Goal: Information Seeking & Learning: Find specific page/section

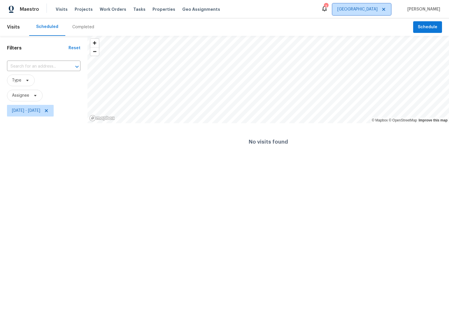
click at [368, 7] on span "[GEOGRAPHIC_DATA]" at bounding box center [357, 9] width 40 height 6
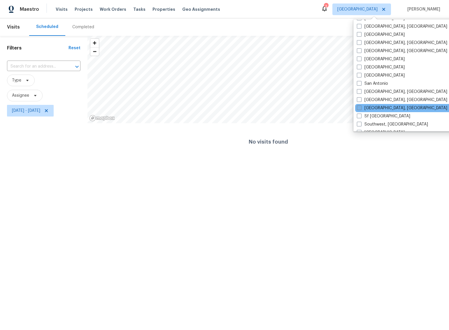
scroll to position [355, 0]
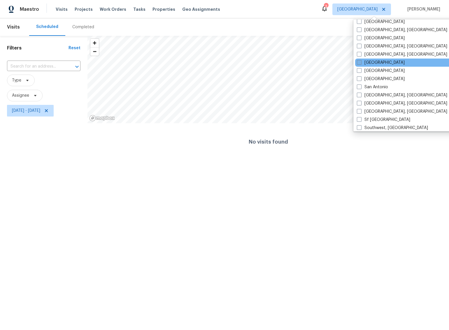
click at [359, 64] on span at bounding box center [359, 62] width 5 height 5
click at [359, 63] on input "[GEOGRAPHIC_DATA]" at bounding box center [359, 62] width 4 height 4
checkbox input "true"
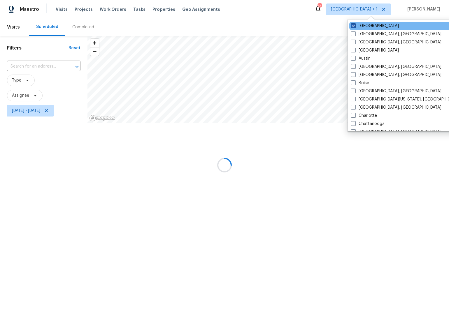
click at [354, 27] on span at bounding box center [353, 25] width 5 height 5
click at [354, 27] on input "[GEOGRAPHIC_DATA]" at bounding box center [353, 25] width 4 height 4
checkbox input "false"
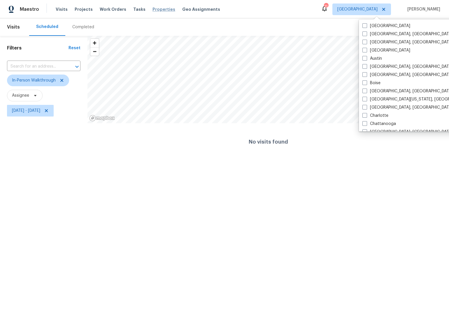
click at [155, 11] on span "Properties" at bounding box center [163, 9] width 23 height 6
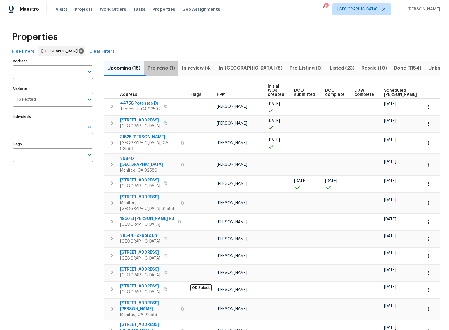
click at [160, 69] on span "Pre-reno (1)" at bounding box center [160, 68] width 27 height 8
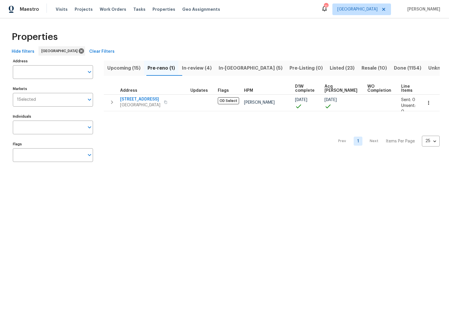
click at [237, 67] on span "In-[GEOGRAPHIC_DATA] (5)" at bounding box center [250, 68] width 64 height 8
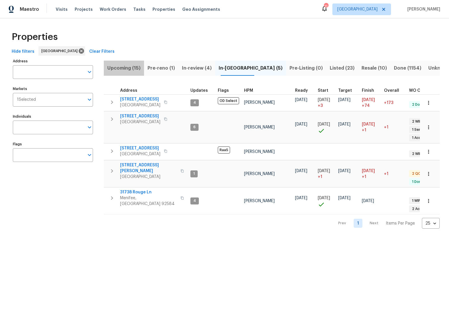
click at [121, 66] on span "Upcoming (15)" at bounding box center [123, 68] width 33 height 8
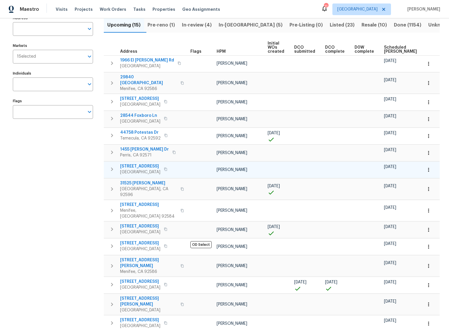
scroll to position [44, 0]
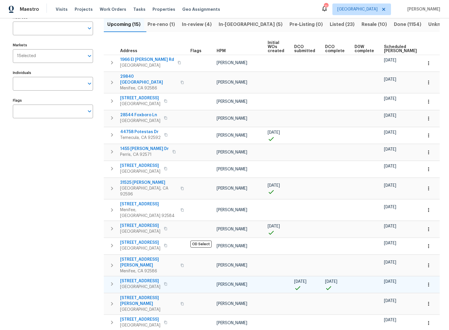
click at [142, 278] on span "[STREET_ADDRESS]" at bounding box center [140, 281] width 40 height 6
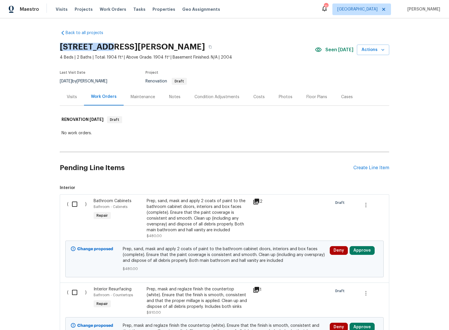
drag, startPoint x: 59, startPoint y: 47, endPoint x: 107, endPoint y: 45, distance: 47.2
click at [107, 45] on h2 "11737 Poppy Rd, Adelanto, CA 92301" at bounding box center [132, 47] width 145 height 6
copy h2 "11737 Poppy"
click at [257, 95] on div "Costs" at bounding box center [258, 97] width 11 height 6
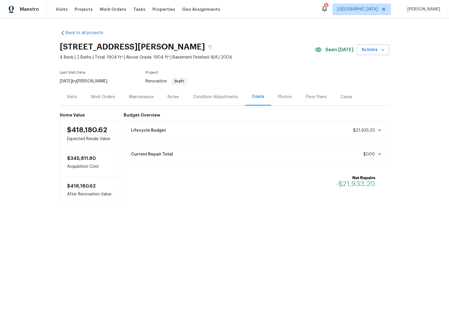
click at [213, 94] on div "Condition Adjustments" at bounding box center [215, 97] width 45 height 6
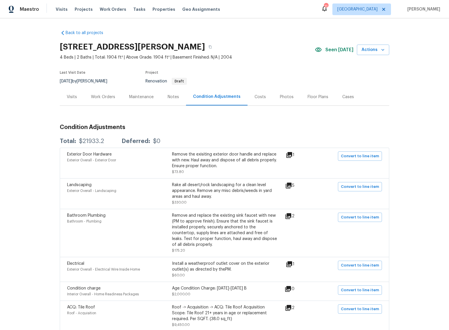
click at [258, 95] on div "Costs" at bounding box center [259, 97] width 11 height 6
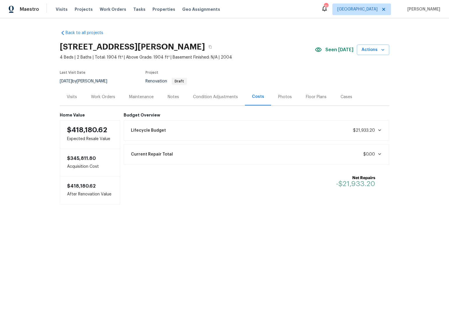
click at [259, 152] on div "Current Repair Total $0.00" at bounding box center [256, 154] width 258 height 13
click at [403, 83] on div "Back to all projects 11737 Poppy Rd, Adelanto, CA 92301 4 Beds | 2 Baths | Tota…" at bounding box center [224, 157] width 449 height 279
click at [250, 63] on section "11737 Poppy Rd, Adelanto, CA 92301 4 Beds | 2 Baths | Total: 1904 ft² | Above G…" at bounding box center [224, 63] width 329 height 49
click at [266, 46] on div "11737 Poppy Rd, Adelanto, CA 92301" at bounding box center [187, 46] width 255 height 15
click at [34, 54] on div "Back to all projects 11737 Poppy Rd, Adelanto, CA 92301 4 Beds | 2 Baths | Tota…" at bounding box center [224, 157] width 449 height 279
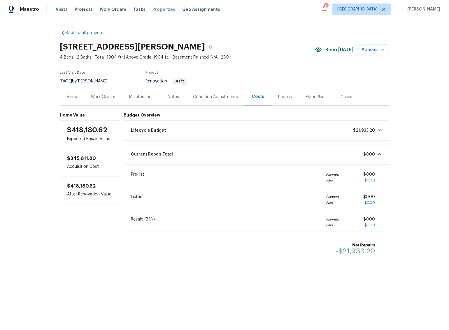
click at [152, 10] on span "Properties" at bounding box center [163, 9] width 23 height 6
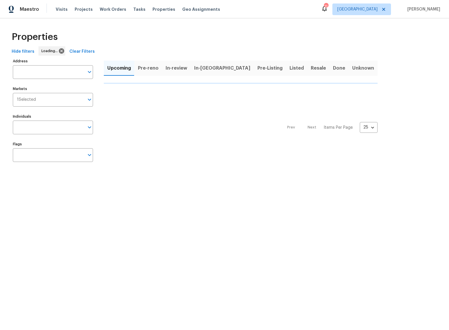
click at [382, 50] on div "Hide filters Loading... Clear Filters" at bounding box center [224, 51] width 430 height 11
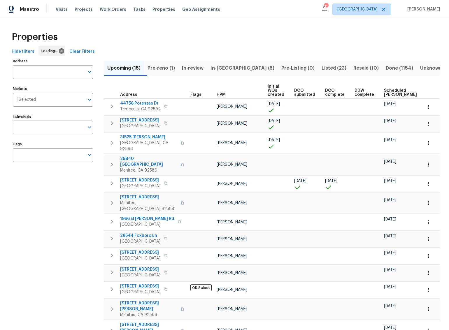
click at [305, 36] on div "Properties" at bounding box center [224, 37] width 430 height 19
click at [259, 42] on div "Properties" at bounding box center [224, 37] width 430 height 19
click at [200, 68] on span "In-review (4)" at bounding box center [197, 68] width 30 height 8
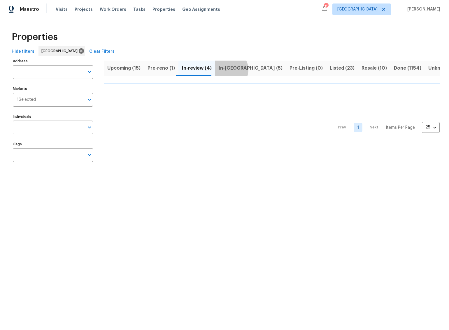
click at [225, 69] on span "In-[GEOGRAPHIC_DATA] (5)" at bounding box center [250, 68] width 64 height 8
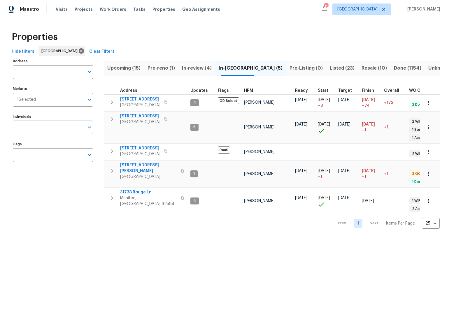
click at [127, 37] on div "Properties" at bounding box center [224, 37] width 430 height 19
click at [52, 125] on input "Individuals" at bounding box center [48, 128] width 71 height 14
type input "benjamin reyes"
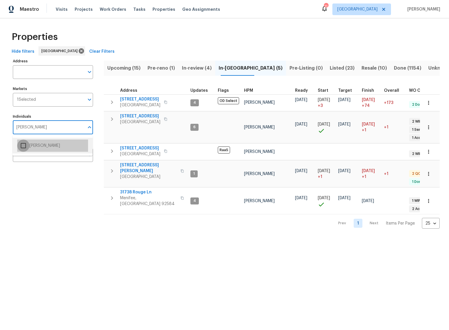
click at [23, 145] on input "checkbox" at bounding box center [23, 146] width 12 height 12
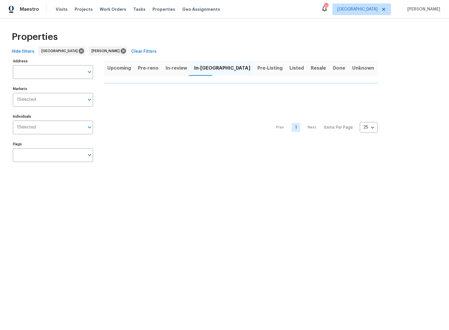
click at [27, 177] on html "Maestro Visits Projects Work Orders Tasks Properties Geo Assignments 11 Riversi…" at bounding box center [224, 88] width 449 height 177
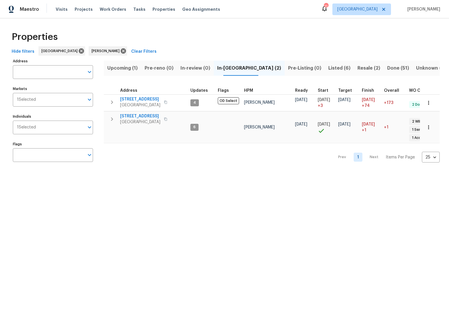
click at [272, 38] on div "Properties" at bounding box center [224, 37] width 430 height 19
click at [212, 45] on div "Properties" at bounding box center [224, 37] width 430 height 19
click at [52, 177] on html "Maestro Visits Projects Work Orders Tasks Properties Geo Assignments 11 Riversi…" at bounding box center [224, 88] width 449 height 177
click at [123, 66] on span "Upcoming (1)" at bounding box center [122, 68] width 30 height 8
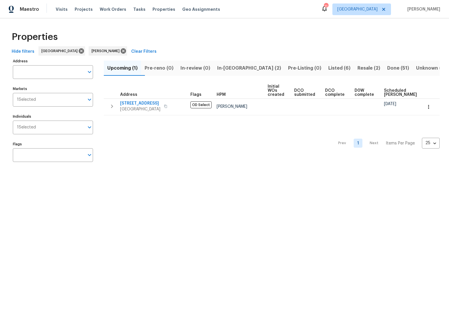
click at [239, 43] on div "Properties" at bounding box center [224, 37] width 430 height 19
click at [174, 168] on div "Properties Hide filters Riverside Benjamin Reyes Clear Filters Address Address …" at bounding box center [224, 97] width 449 height 159
click at [194, 45] on div "Properties" at bounding box center [224, 37] width 430 height 19
click at [211, 33] on div "Properties" at bounding box center [224, 37] width 430 height 19
